Goal: Book appointment/travel/reservation

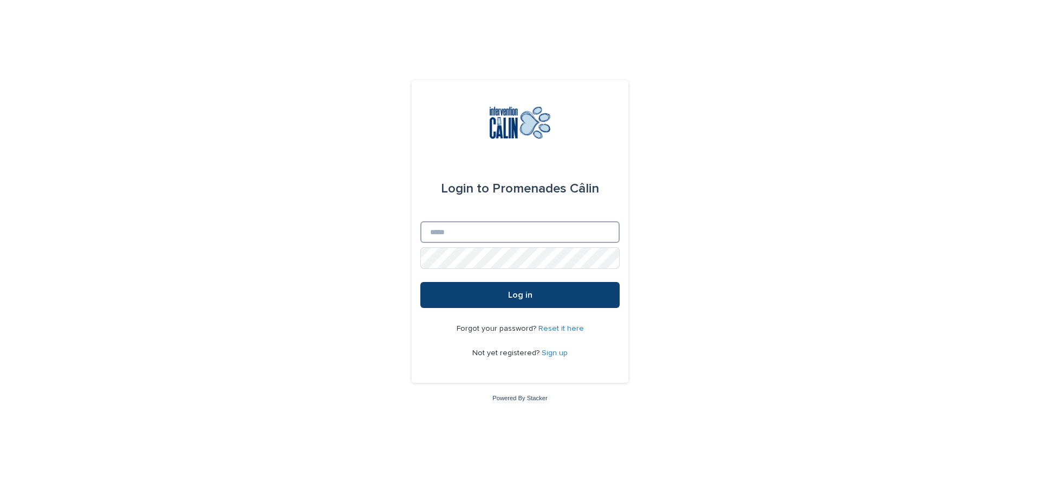
type input "**********"
click at [464, 295] on button "Log in" at bounding box center [519, 295] width 199 height 26
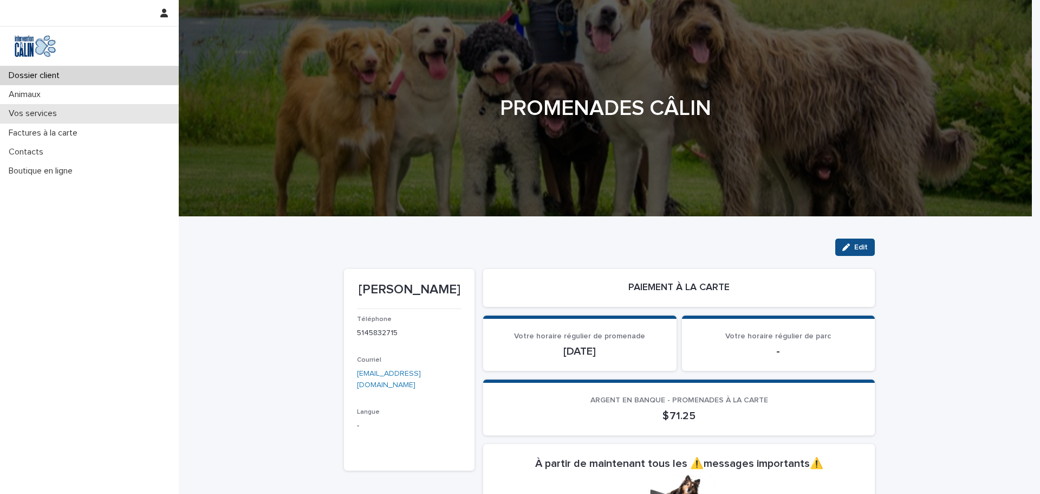
click at [44, 112] on p "Vos services" at bounding box center [34, 113] width 61 height 10
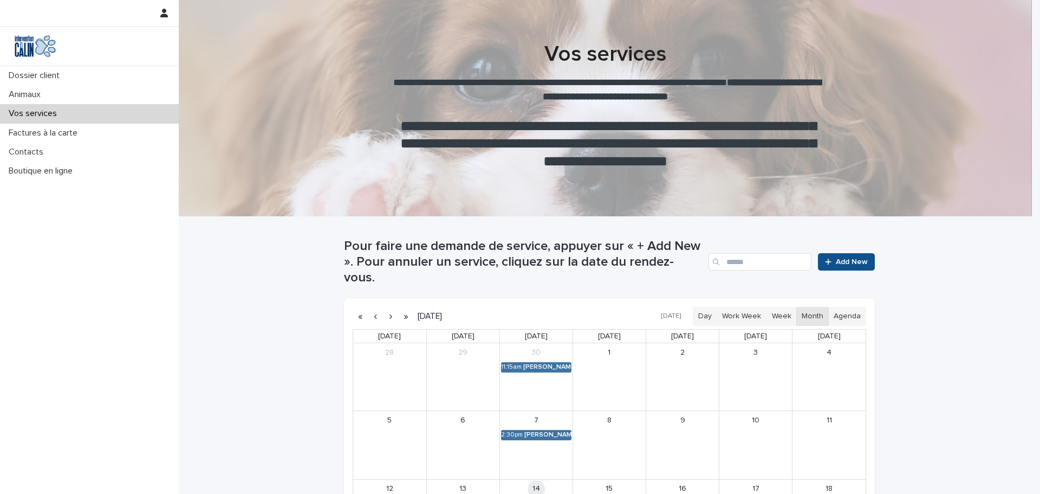
scroll to position [54, 0]
